Goal: Task Accomplishment & Management: Use online tool/utility

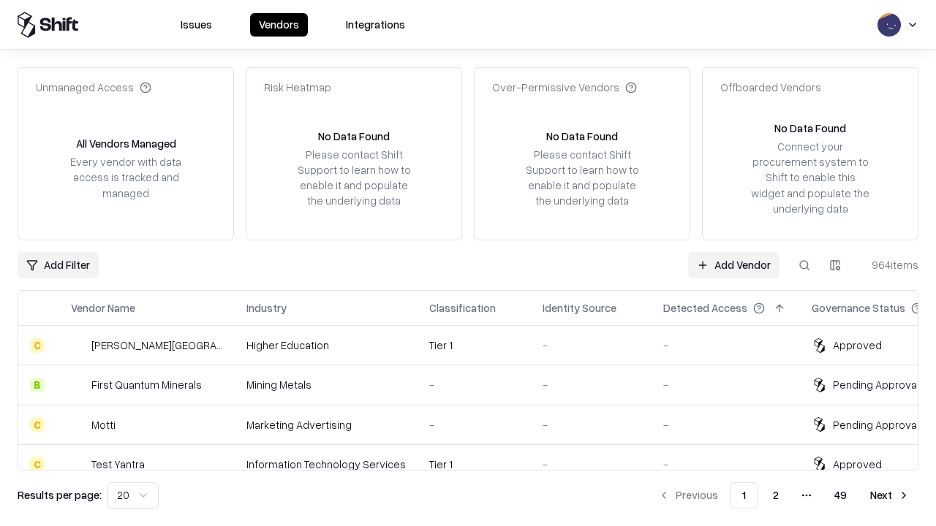
click at [733, 265] on link "Add Vendor" at bounding box center [733, 265] width 91 height 26
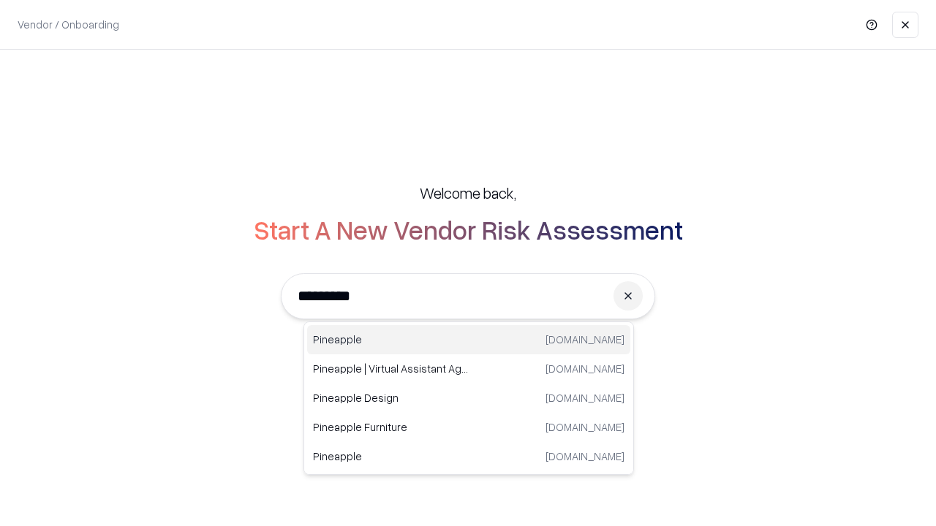
click at [469, 340] on div "Pineapple [DOMAIN_NAME]" at bounding box center [468, 339] width 323 height 29
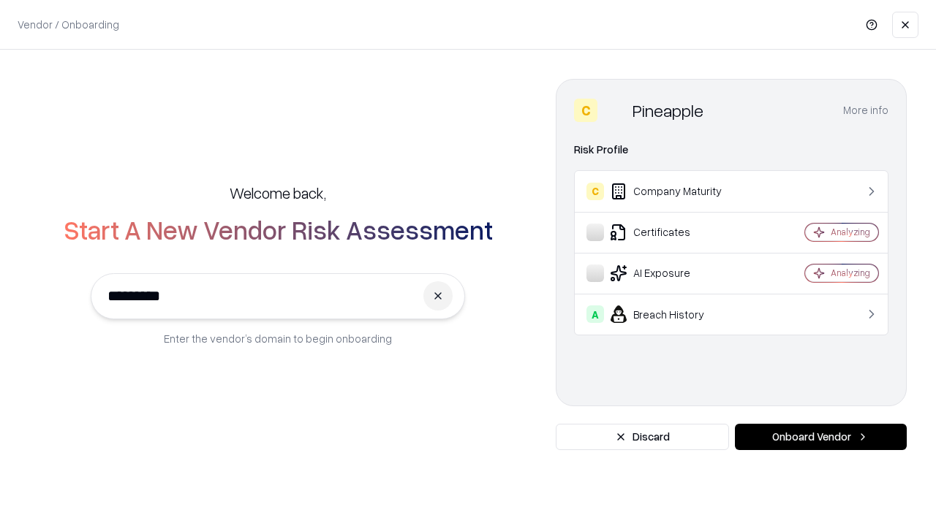
type input "*********"
click at [820, 437] on button "Onboard Vendor" at bounding box center [821, 437] width 172 height 26
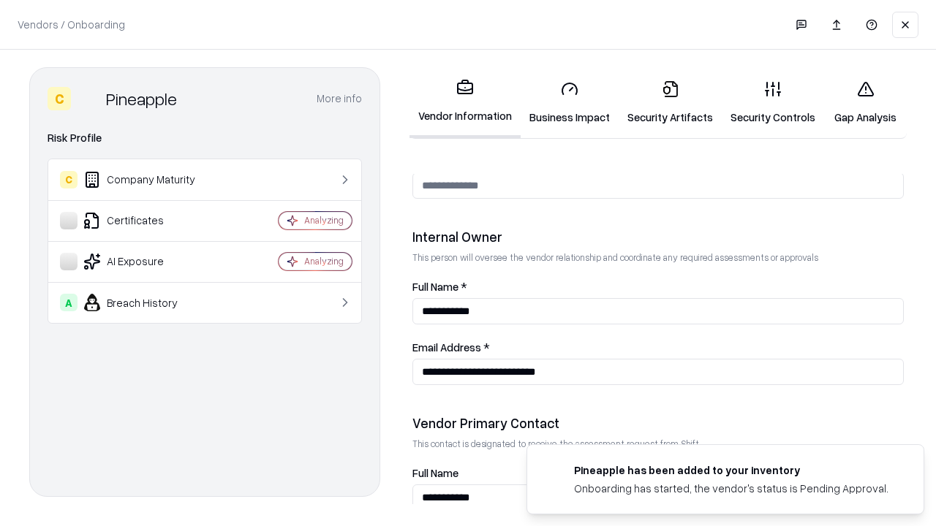
scroll to position [757, 0]
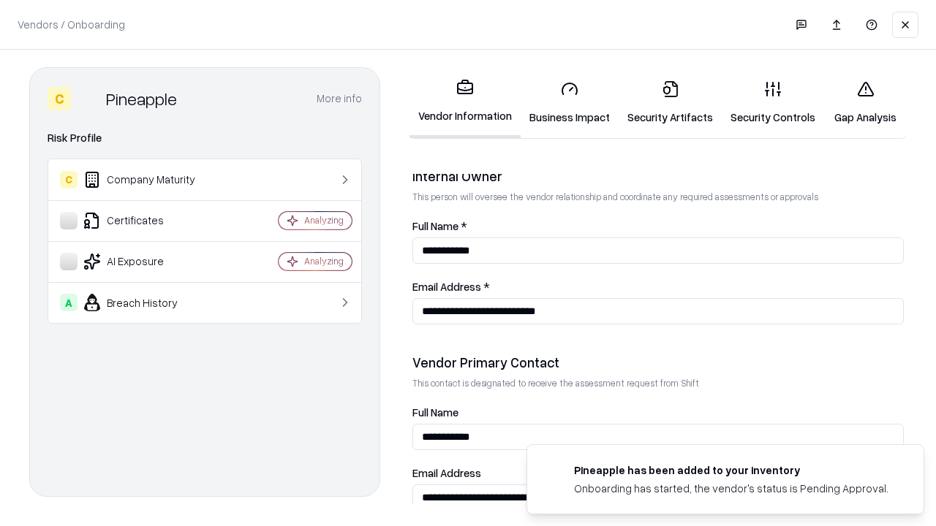
click at [670, 102] on link "Security Artifacts" at bounding box center [670, 103] width 103 height 68
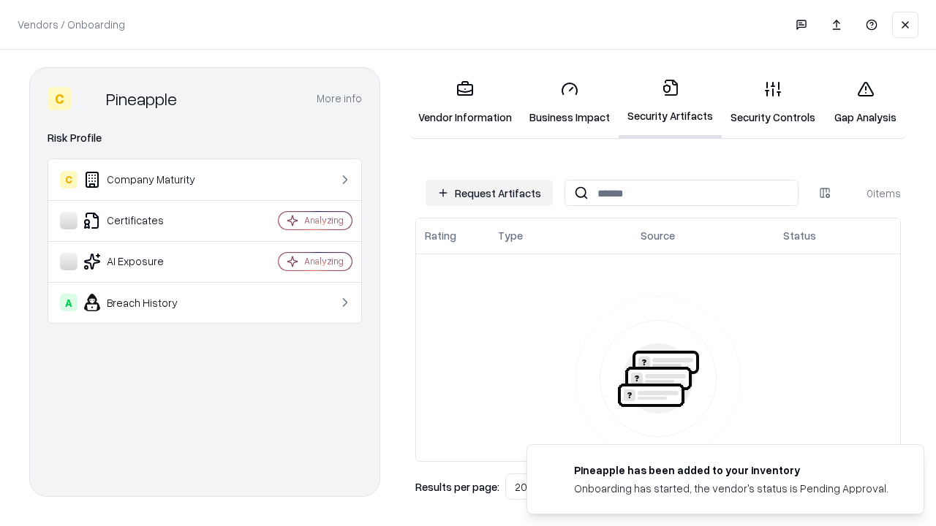
click at [489, 193] on button "Request Artifacts" at bounding box center [489, 193] width 127 height 26
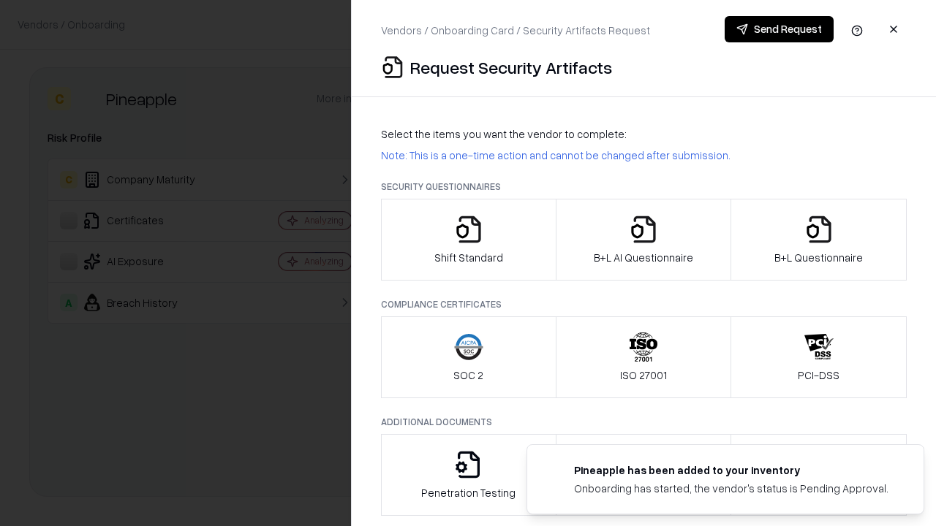
click at [818, 240] on icon "button" at bounding box center [818, 229] width 29 height 29
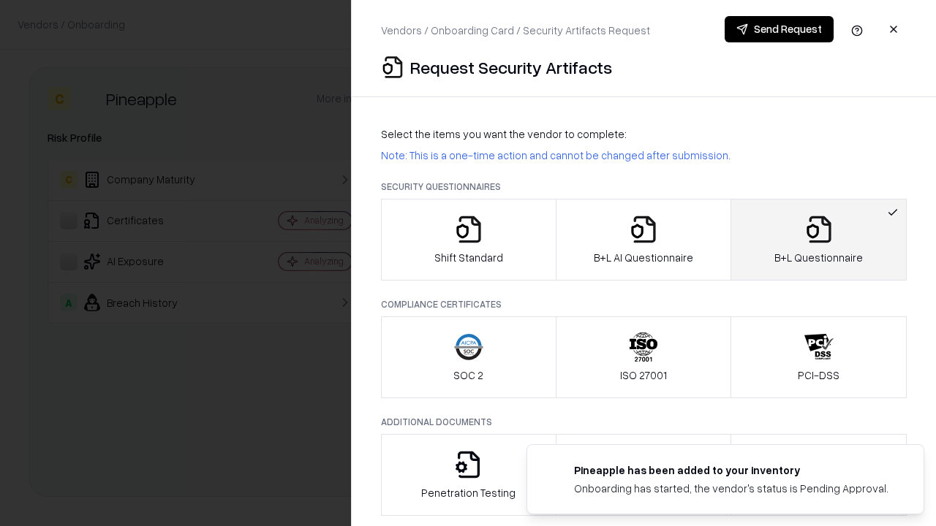
click at [643, 240] on icon "button" at bounding box center [643, 229] width 29 height 29
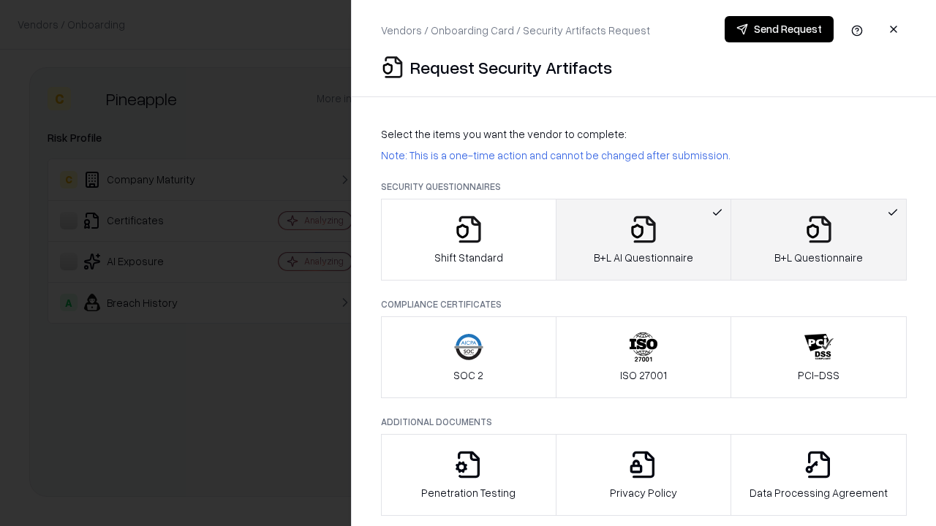
click at [779, 29] on button "Send Request" at bounding box center [779, 29] width 109 height 26
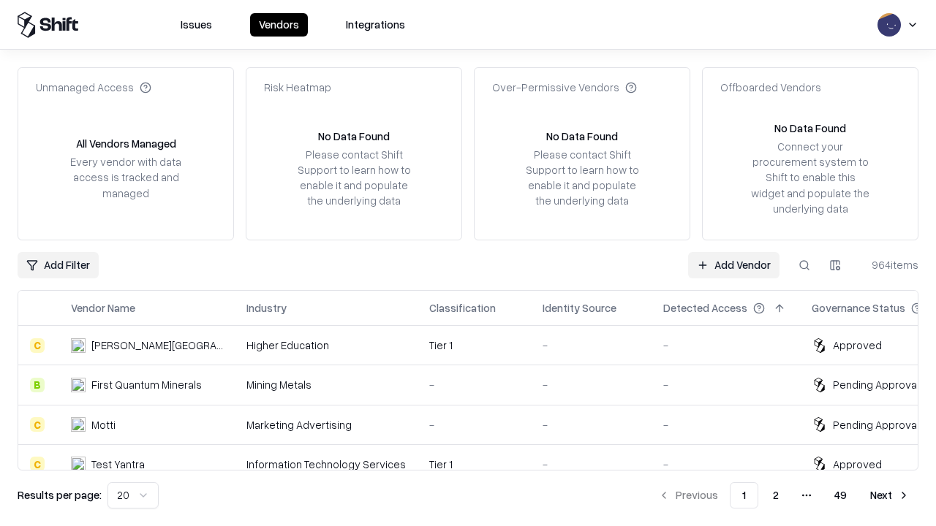
click at [733, 265] on link "Add Vendor" at bounding box center [733, 265] width 91 height 26
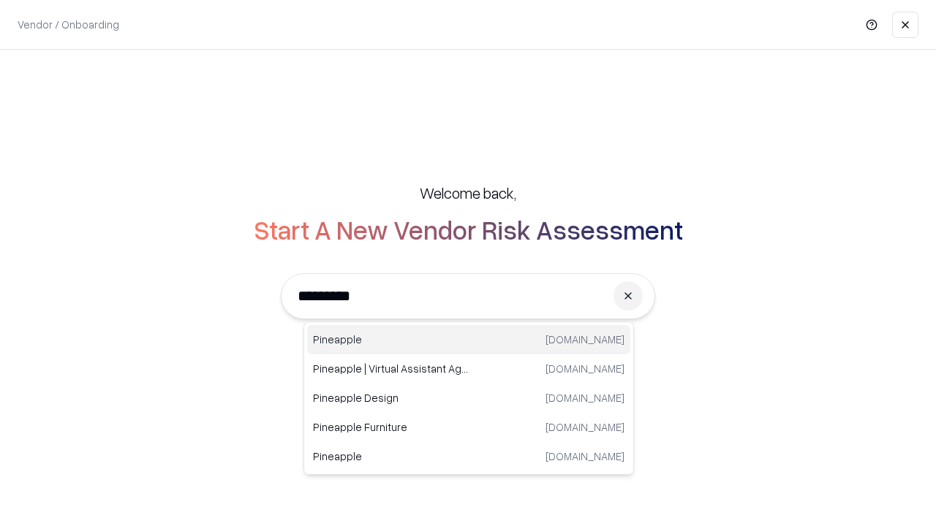
click at [469, 340] on div "Pineapple [DOMAIN_NAME]" at bounding box center [468, 339] width 323 height 29
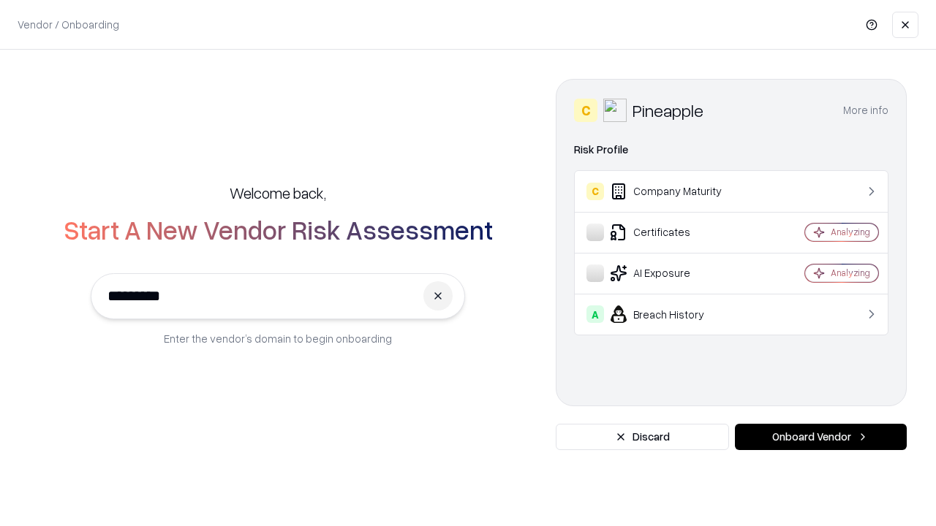
type input "*********"
click at [820, 437] on button "Onboard Vendor" at bounding box center [821, 437] width 172 height 26
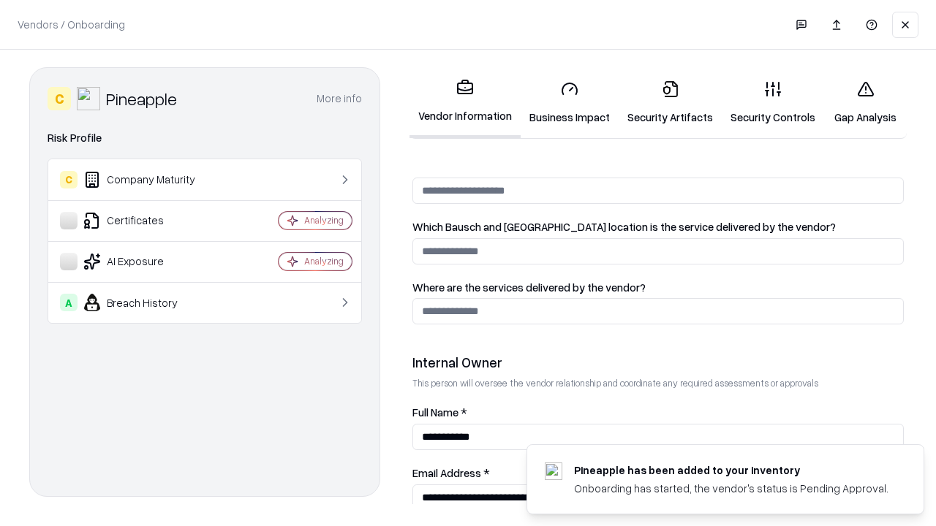
scroll to position [757, 0]
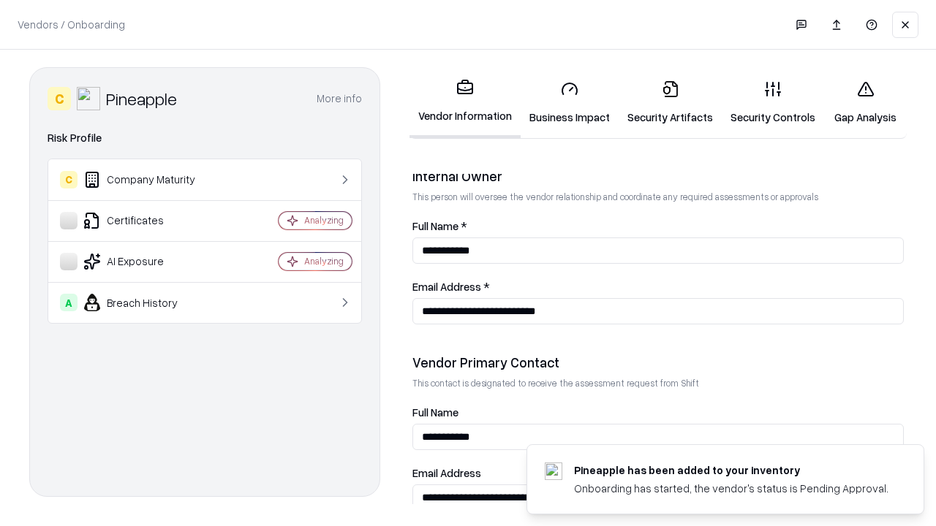
click at [865, 102] on link "Gap Analysis" at bounding box center [865, 103] width 83 height 68
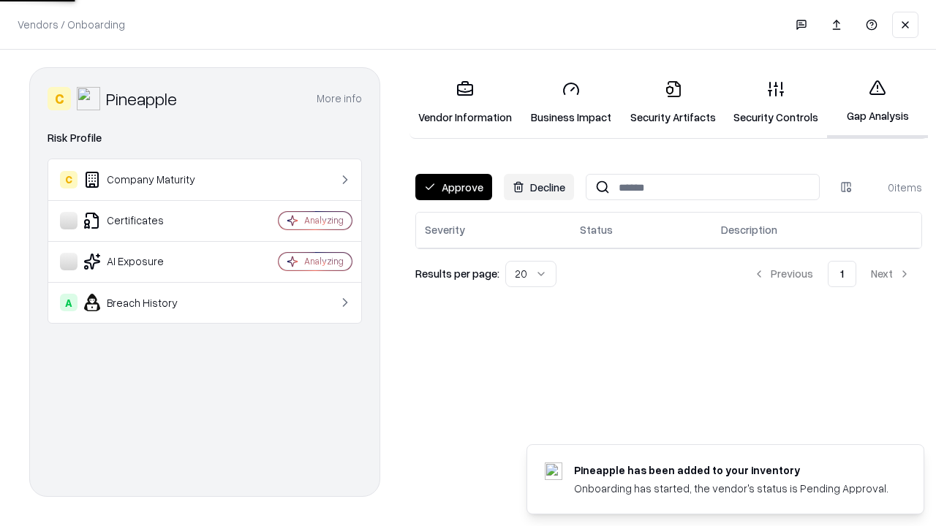
click at [453, 187] on button "Approve" at bounding box center [453, 187] width 77 height 26
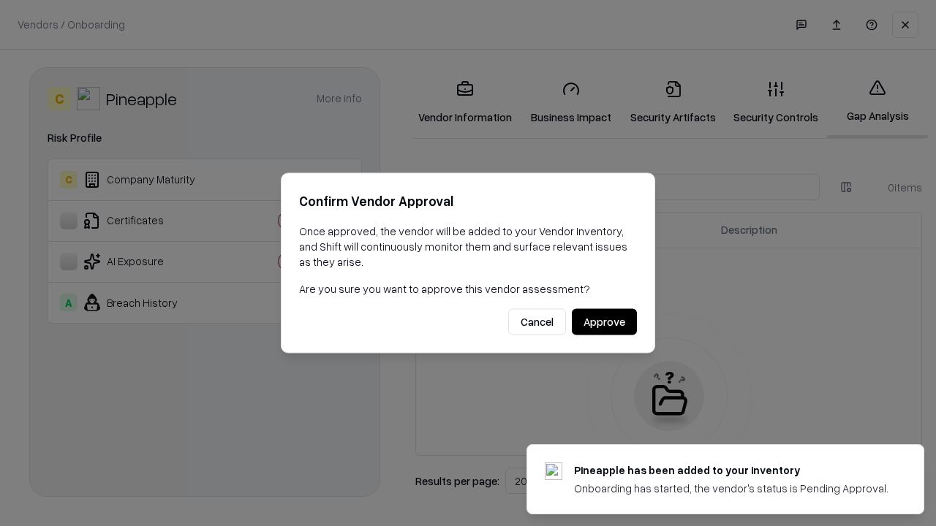
click at [604, 322] on button "Approve" at bounding box center [604, 322] width 65 height 26
